Goal: Task Accomplishment & Management: Use online tool/utility

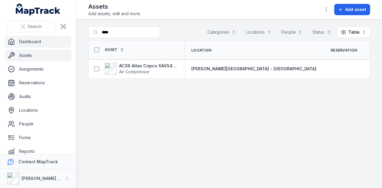
click at [60, 44] on link "Dashboard" at bounding box center [38, 42] width 67 height 12
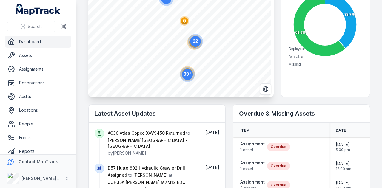
scroll to position [75, 0]
click at [80, 41] on main "Total Assets 411 Available Assets 252 Deployed Assets 159 Asset utilisation 38.…" at bounding box center [229, 94] width 306 height 188
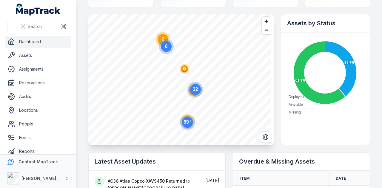
scroll to position [0, 0]
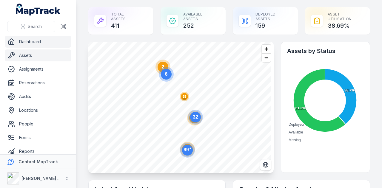
click at [61, 54] on link "Assets" at bounding box center [38, 56] width 67 height 12
drag, startPoint x: 172, startPoint y: 16, endPoint x: 162, endPoint y: -10, distance: 27.4
click at [162, 0] on html "Search Dashboard Assets Assignments Reservations Audits Locations People Forms …" at bounding box center [191, 94] width 382 height 188
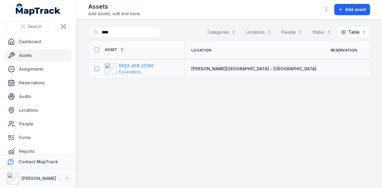
type input "****"
click at [145, 66] on strong "EX33 JCB JZ140" at bounding box center [136, 66] width 35 height 6
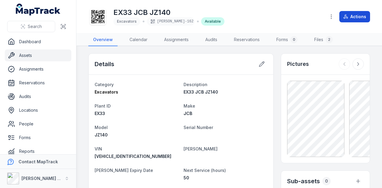
click at [350, 15] on button "Actions" at bounding box center [354, 16] width 31 height 11
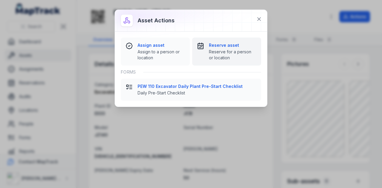
click at [224, 43] on strong "Reserve asset" at bounding box center [232, 45] width 47 height 6
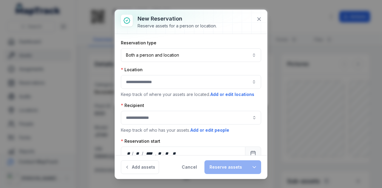
click at [151, 80] on button "button" at bounding box center [191, 82] width 140 height 14
